Goal: Task Accomplishment & Management: Manage account settings

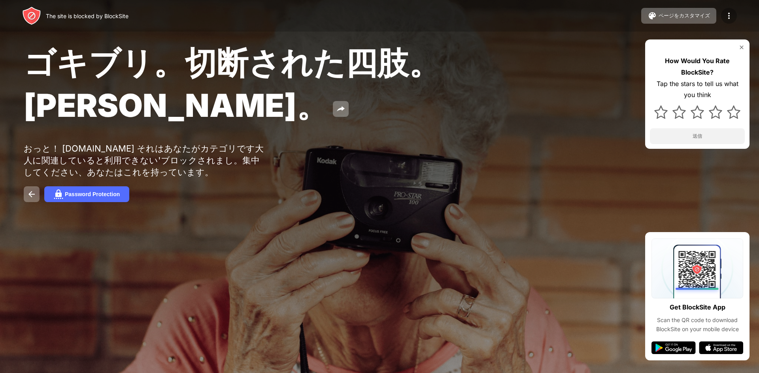
click at [728, 15] on img at bounding box center [728, 15] width 9 height 9
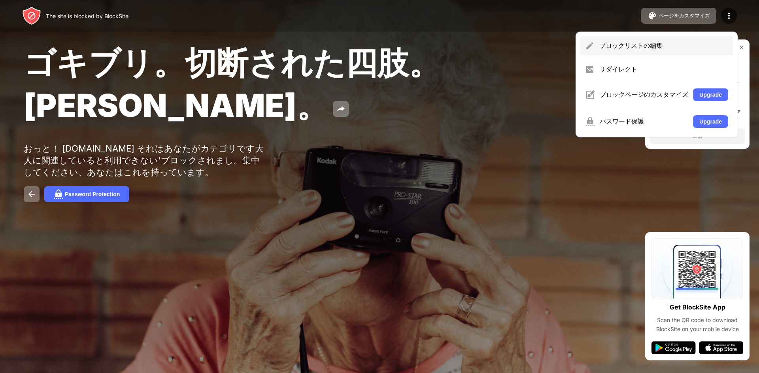
click at [665, 46] on div "ブロックリストの編集" at bounding box center [663, 45] width 129 height 9
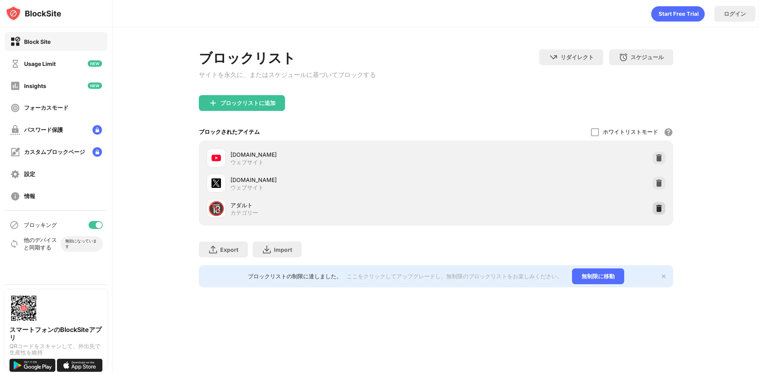
click at [659, 209] on img at bounding box center [659, 209] width 8 height 8
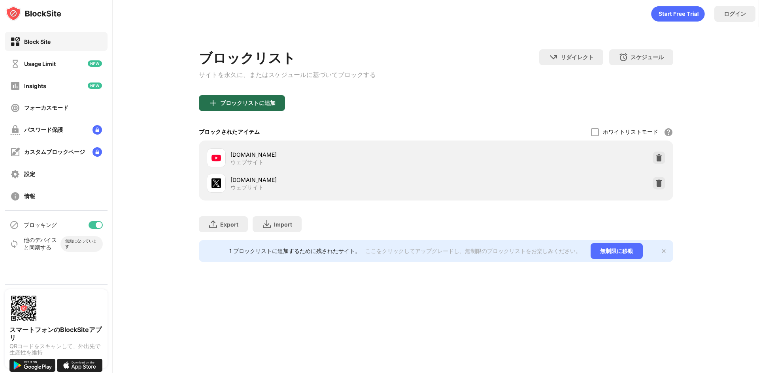
click at [248, 106] on div "ブロックリストに追加" at bounding box center [247, 103] width 55 height 6
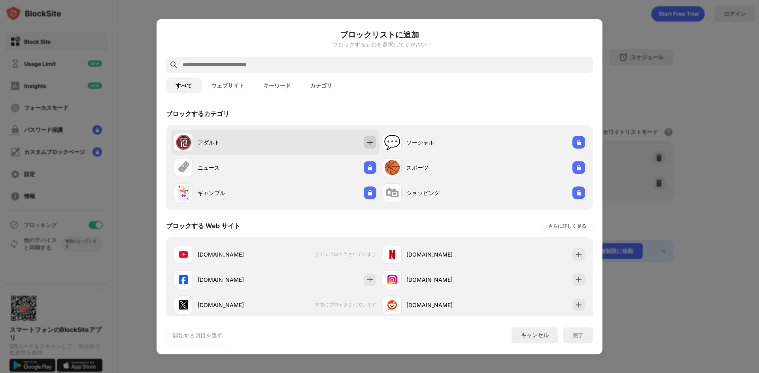
click at [366, 145] on img at bounding box center [370, 142] width 8 height 8
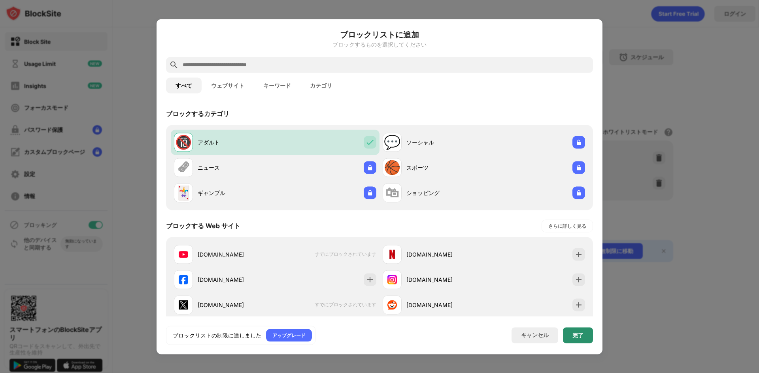
click at [583, 332] on div "完了" at bounding box center [577, 335] width 11 height 6
